Goal: Task Accomplishment & Management: Use online tool/utility

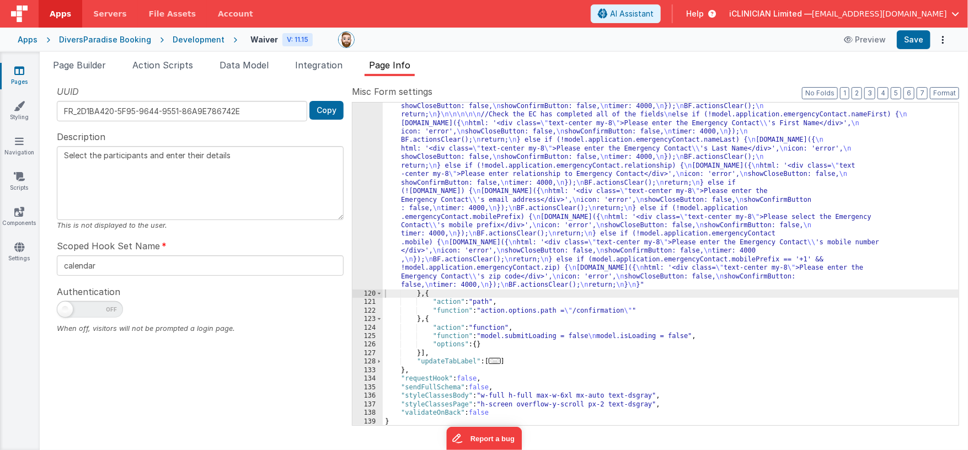
scroll to position [572, 0]
click at [30, 39] on div "Apps" at bounding box center [28, 39] width 20 height 11
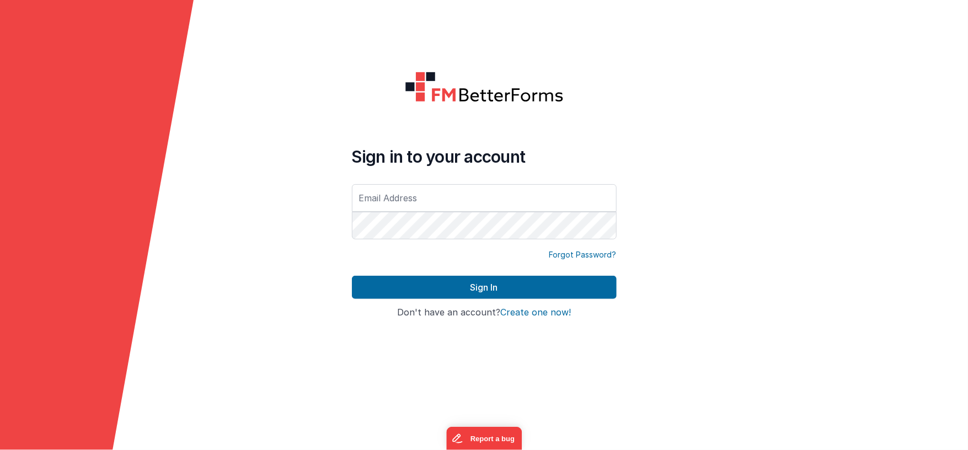
click at [399, 202] on input "text" at bounding box center [484, 198] width 265 height 28
type input "[EMAIL_ADDRESS][DOMAIN_NAME]"
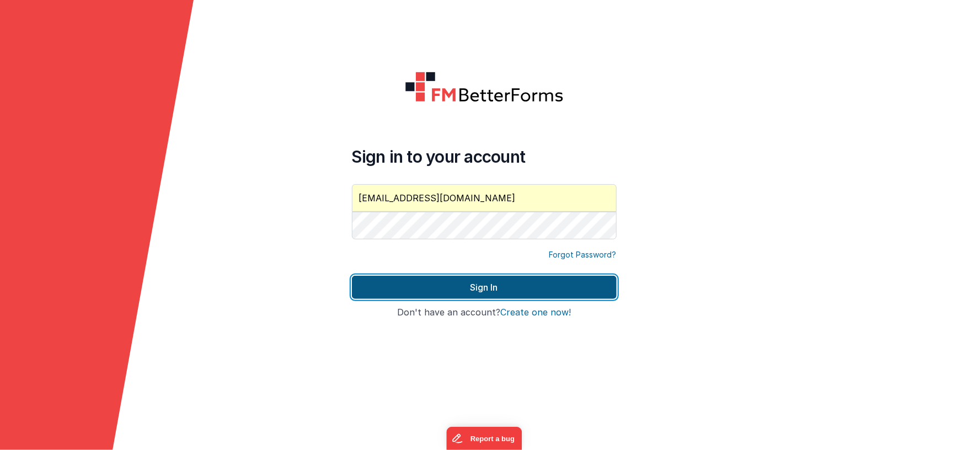
click at [409, 286] on button "Sign In" at bounding box center [484, 287] width 265 height 23
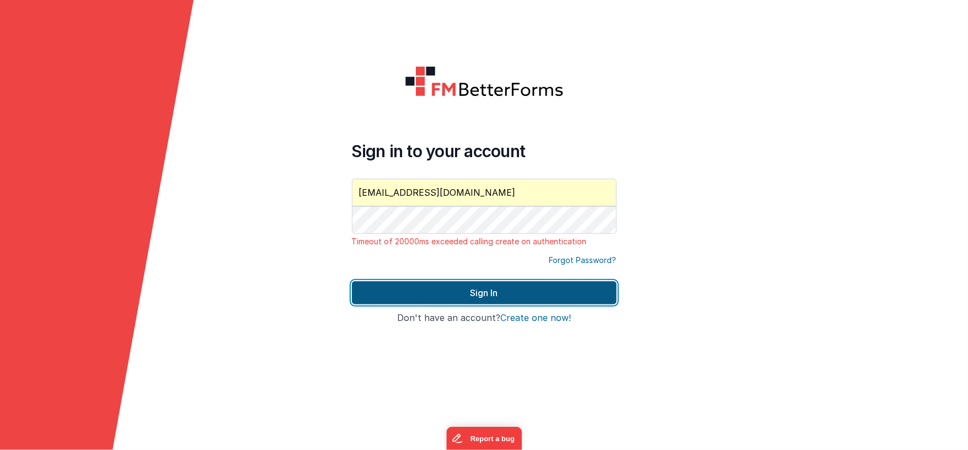
click at [430, 293] on button "Sign In" at bounding box center [484, 292] width 265 height 23
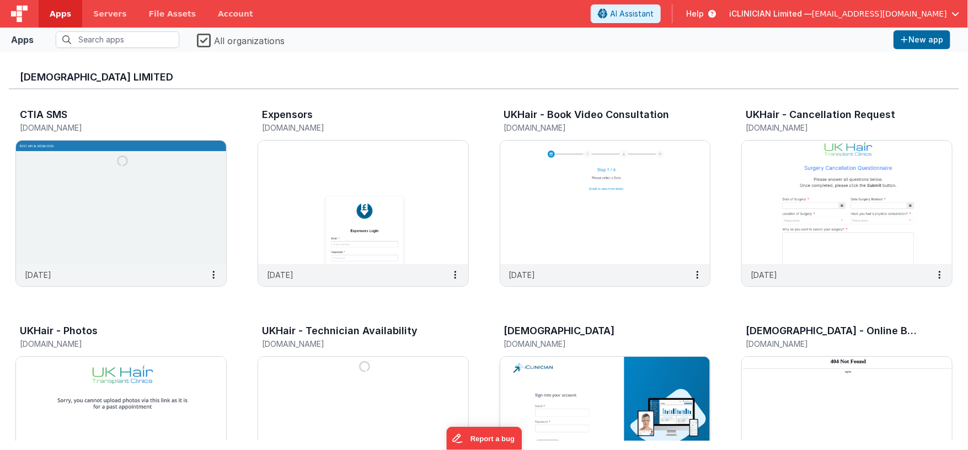
click at [592, 355] on div "iCLINICIAN [DOMAIN_NAME]" at bounding box center [605, 338] width 211 height 35
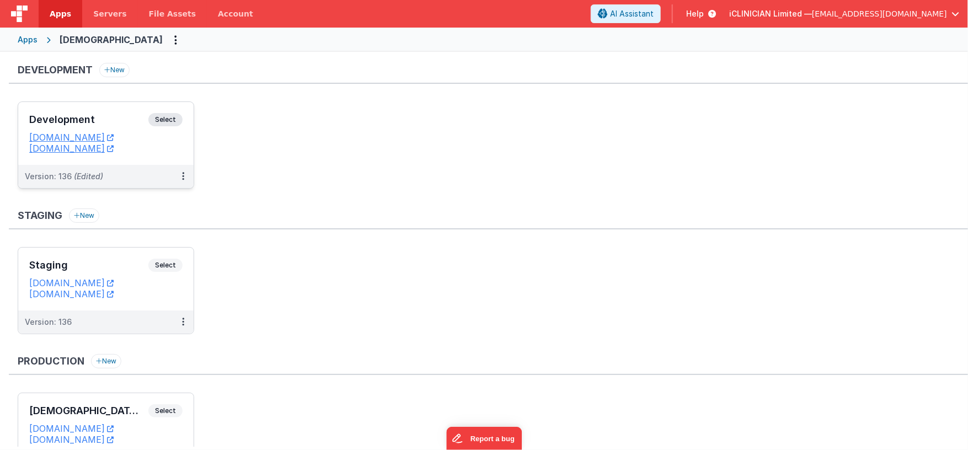
click at [131, 123] on h3 "Development" at bounding box center [88, 119] width 119 height 11
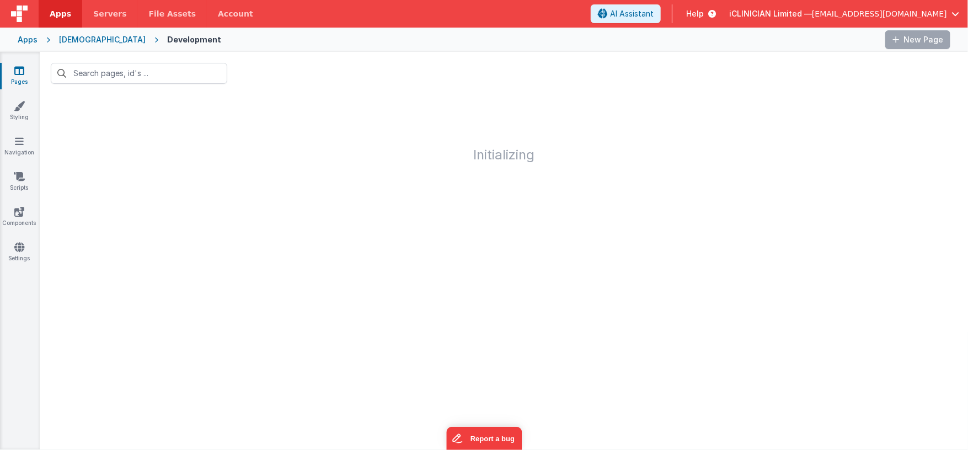
click at [26, 193] on div "Pages Styling Navigation Scripts Components Settings" at bounding box center [20, 251] width 40 height 398
click at [20, 178] on icon at bounding box center [19, 176] width 11 height 11
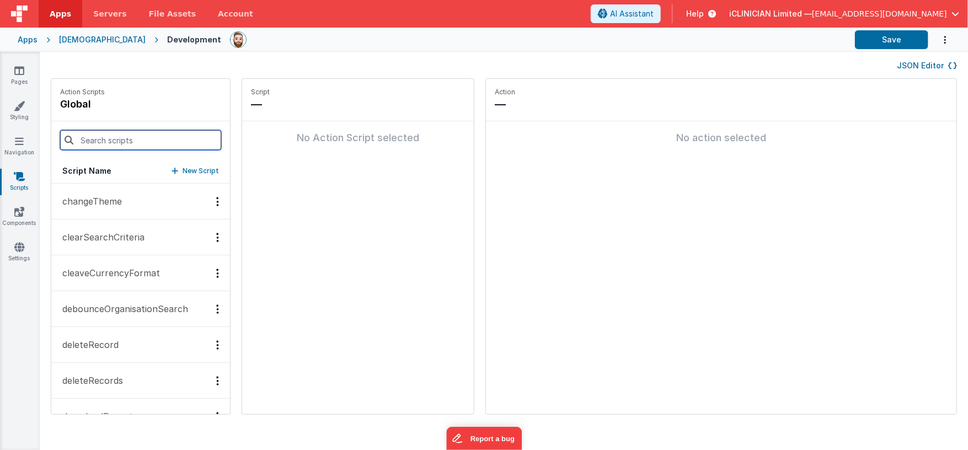
click at [135, 144] on input at bounding box center [140, 140] width 161 height 20
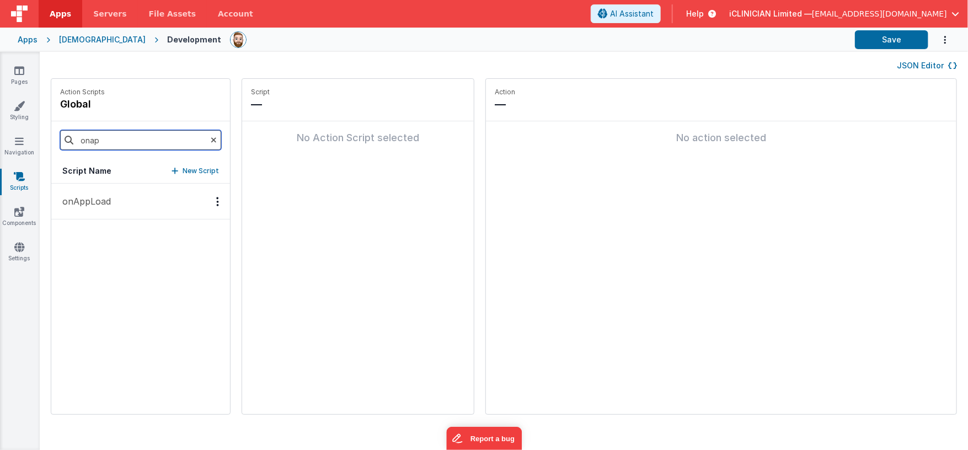
type input "onap"
click at [107, 196] on p "onAppLoad" at bounding box center [83, 201] width 55 height 13
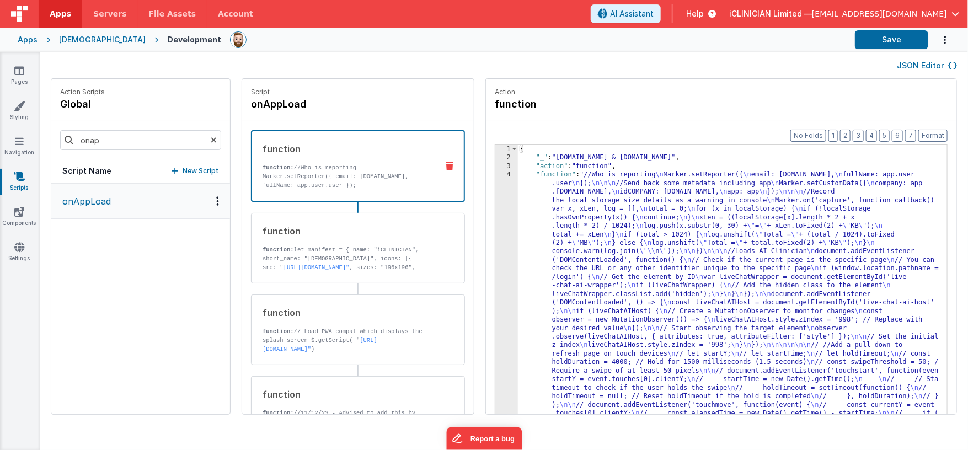
click at [632, 226] on div "{ "_" : "[DOMAIN_NAME] & [DOMAIN_NAME]" , "action" : "function" , "function" : …" at bounding box center [745, 455] width 455 height 620
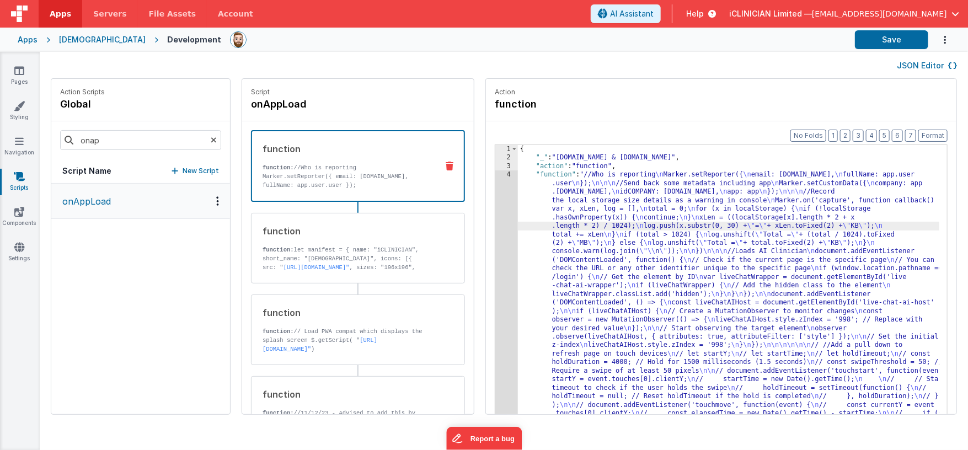
scroll to position [37, 0]
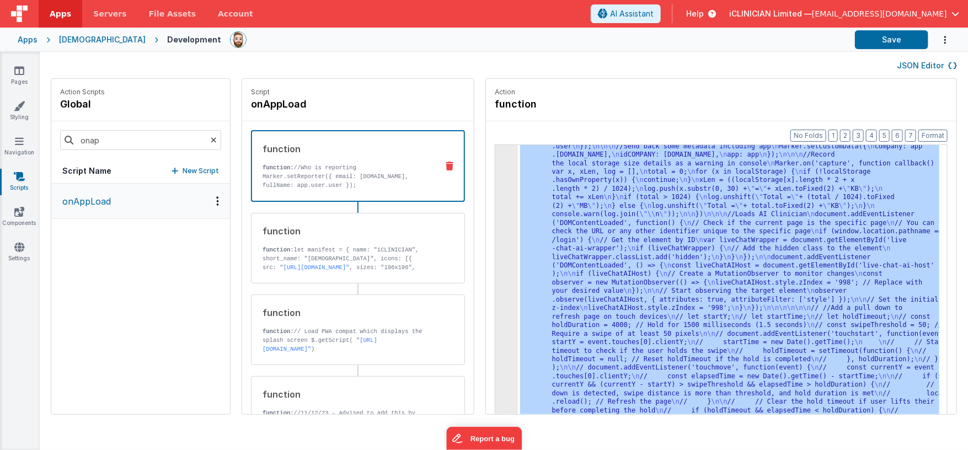
click at [495, 257] on div "4" at bounding box center [506, 287] width 23 height 307
click at [495, 256] on div "4" at bounding box center [506, 287] width 23 height 307
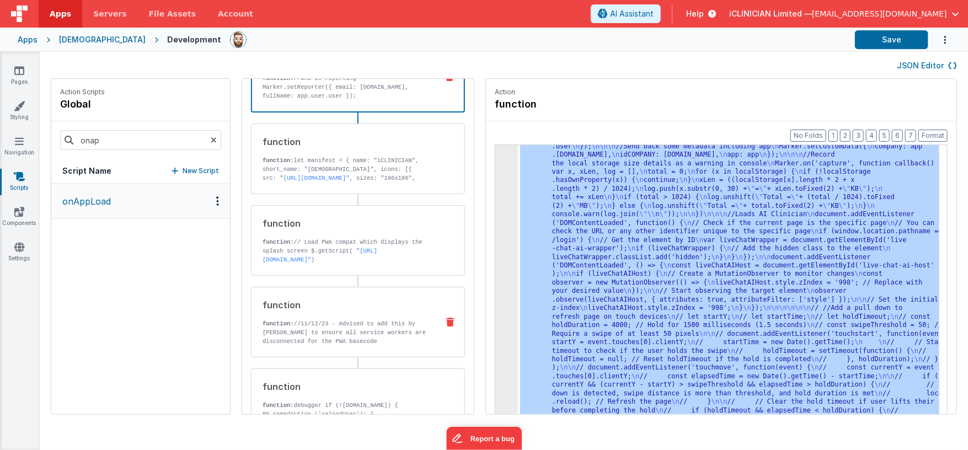
scroll to position [164, 0]
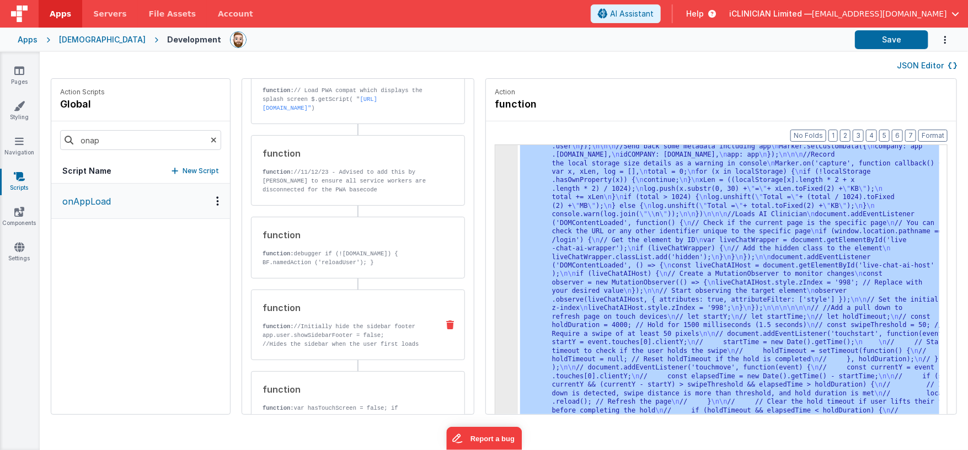
click at [346, 324] on p "function: //Initially hide the sidebar footer app.user.showSidebarFooter = fals…" at bounding box center [346, 331] width 167 height 18
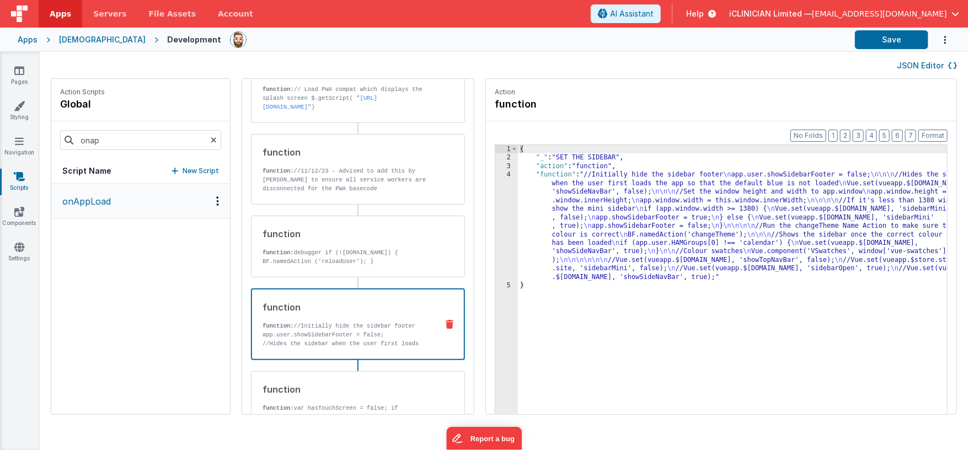
scroll to position [240, 0]
click at [586, 245] on div "{ "_" : "SET THE SIDEBAR" , "action" : "function" , "function" : "//Initially h…" at bounding box center [749, 305] width 462 height 321
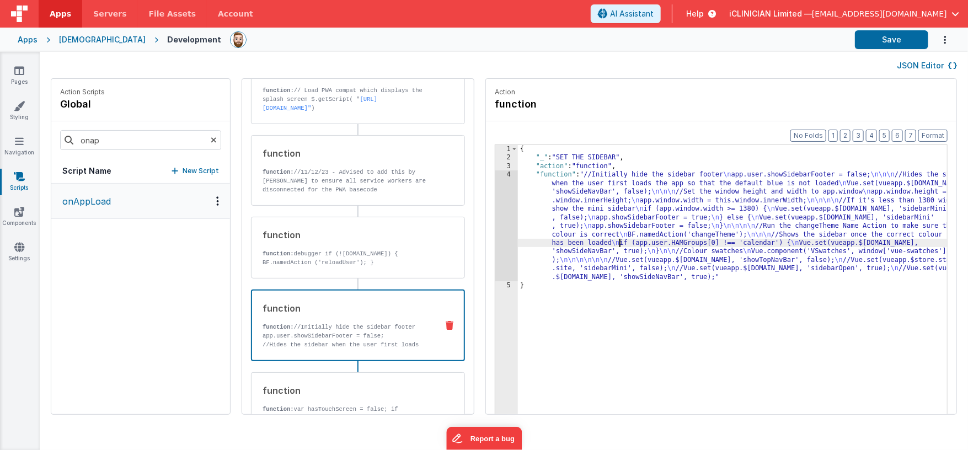
click at [495, 233] on div "4" at bounding box center [506, 225] width 23 height 111
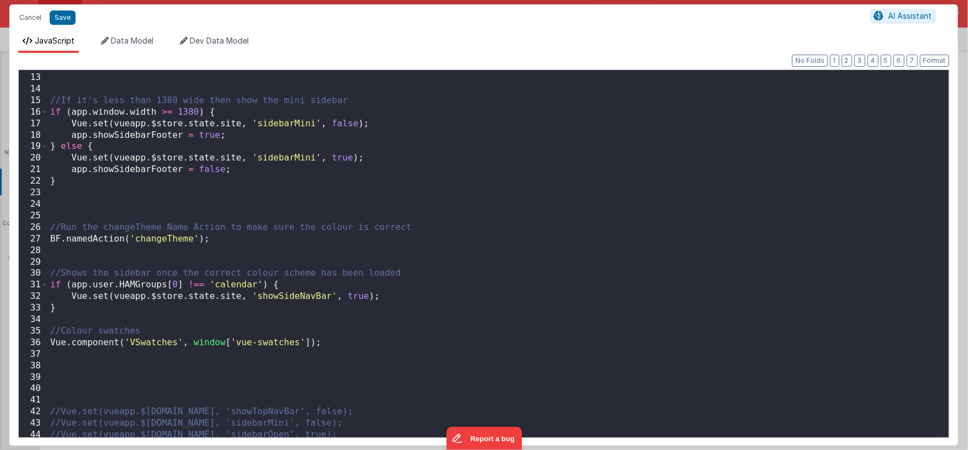
scroll to position [151, 0]
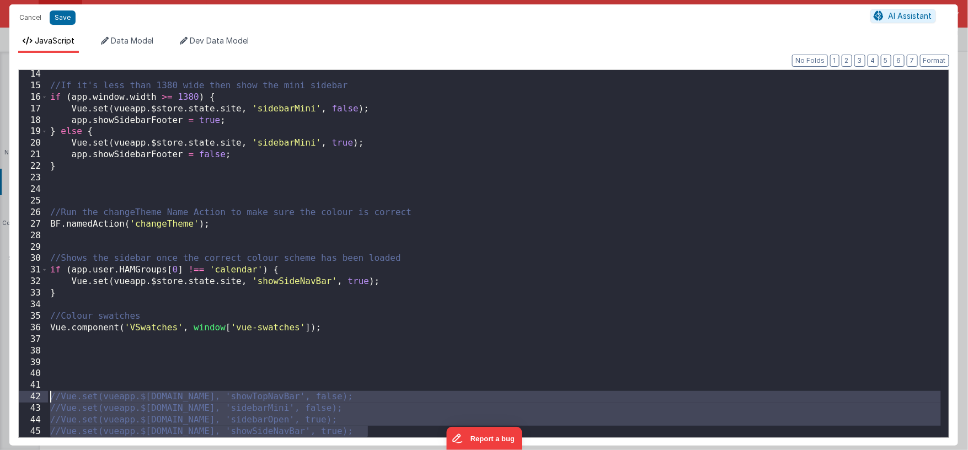
drag, startPoint x: 394, startPoint y: 431, endPoint x: 40, endPoint y: 395, distance: 356.0
click at [40, 395] on div "14 15 16 17 18 19 20 21 22 23 24 25 26 27 28 29 30 31 32 33 34 35 36 37 38 39 4…" at bounding box center [483, 254] width 931 height 369
click at [34, 17] on button "Cancel" at bounding box center [30, 17] width 33 height 15
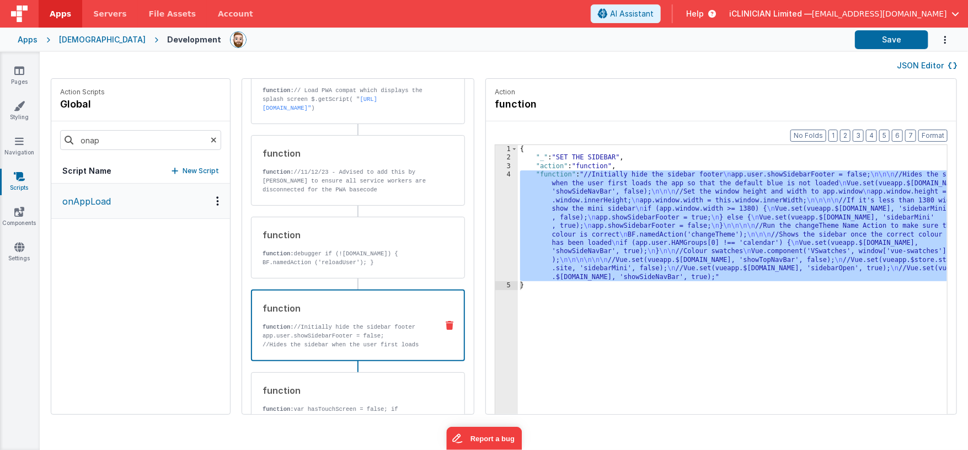
click at [21, 42] on div "Apps" at bounding box center [28, 39] width 20 height 11
